Goal: Information Seeking & Learning: Learn about a topic

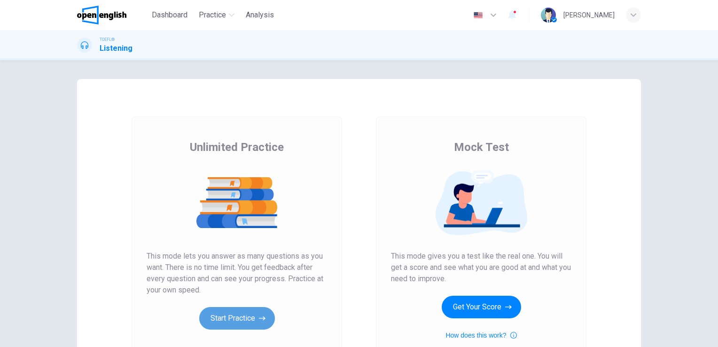
click at [246, 315] on button "Start Practice" at bounding box center [237, 318] width 76 height 23
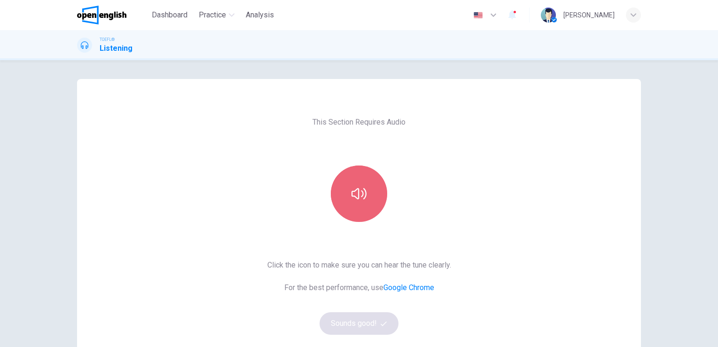
click at [346, 196] on button "button" at bounding box center [359, 193] width 56 height 56
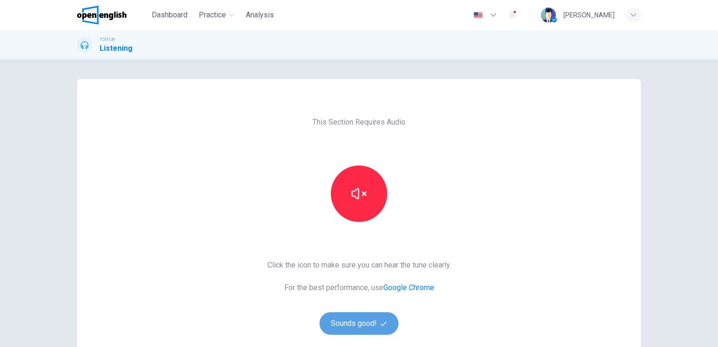
click at [375, 324] on button "Sounds good!" at bounding box center [359, 323] width 79 height 23
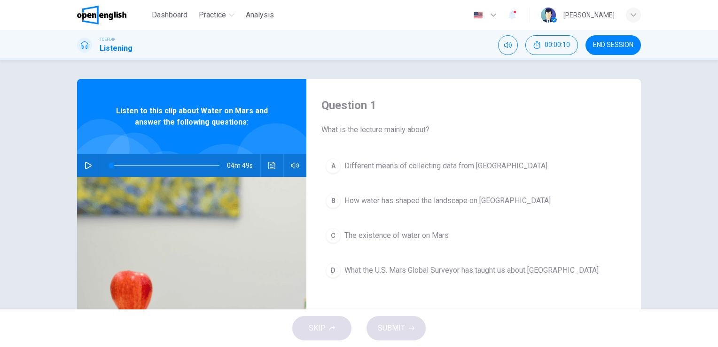
click at [689, 108] on div "Question 1 What is the lecture mainly about? A Different means of collecting da…" at bounding box center [359, 184] width 718 height 249
click at [270, 169] on button "Click to see the audio transcription" at bounding box center [272, 165] width 15 height 23
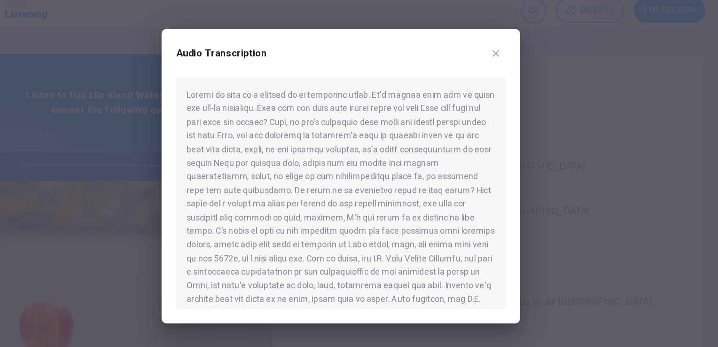
click at [275, 57] on div at bounding box center [359, 173] width 718 height 347
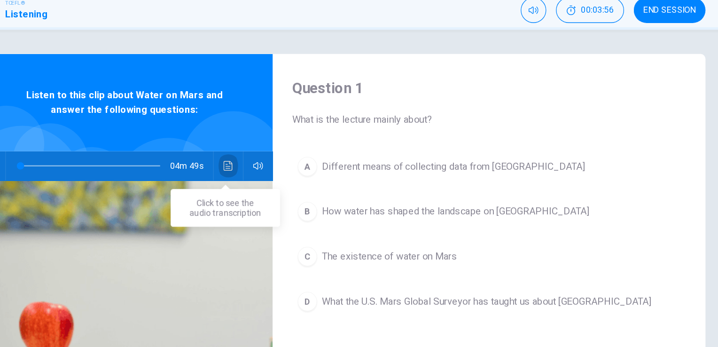
click at [268, 169] on icon "Click to see the audio transcription" at bounding box center [271, 166] width 7 height 8
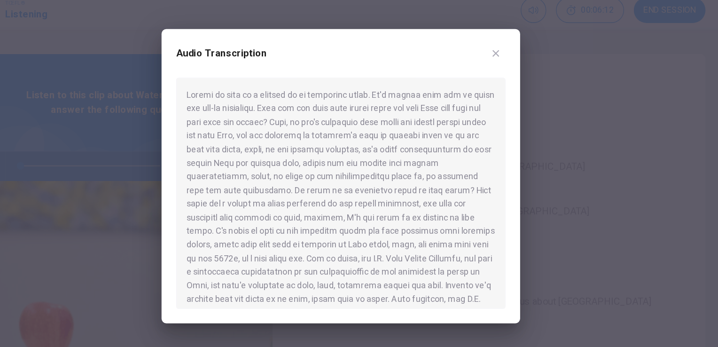
click at [342, 132] on div at bounding box center [359, 186] width 255 height 179
